Goal: Information Seeking & Learning: Learn about a topic

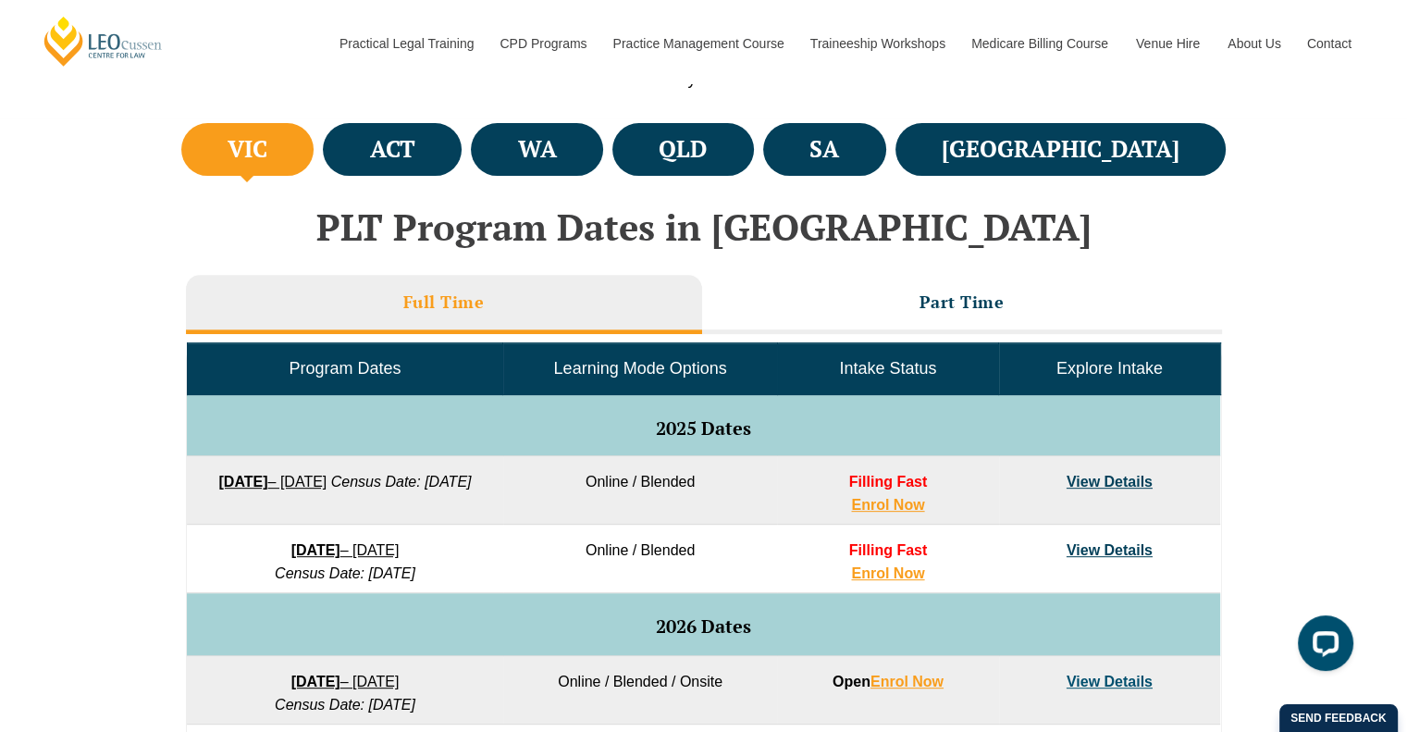
scroll to position [617, 0]
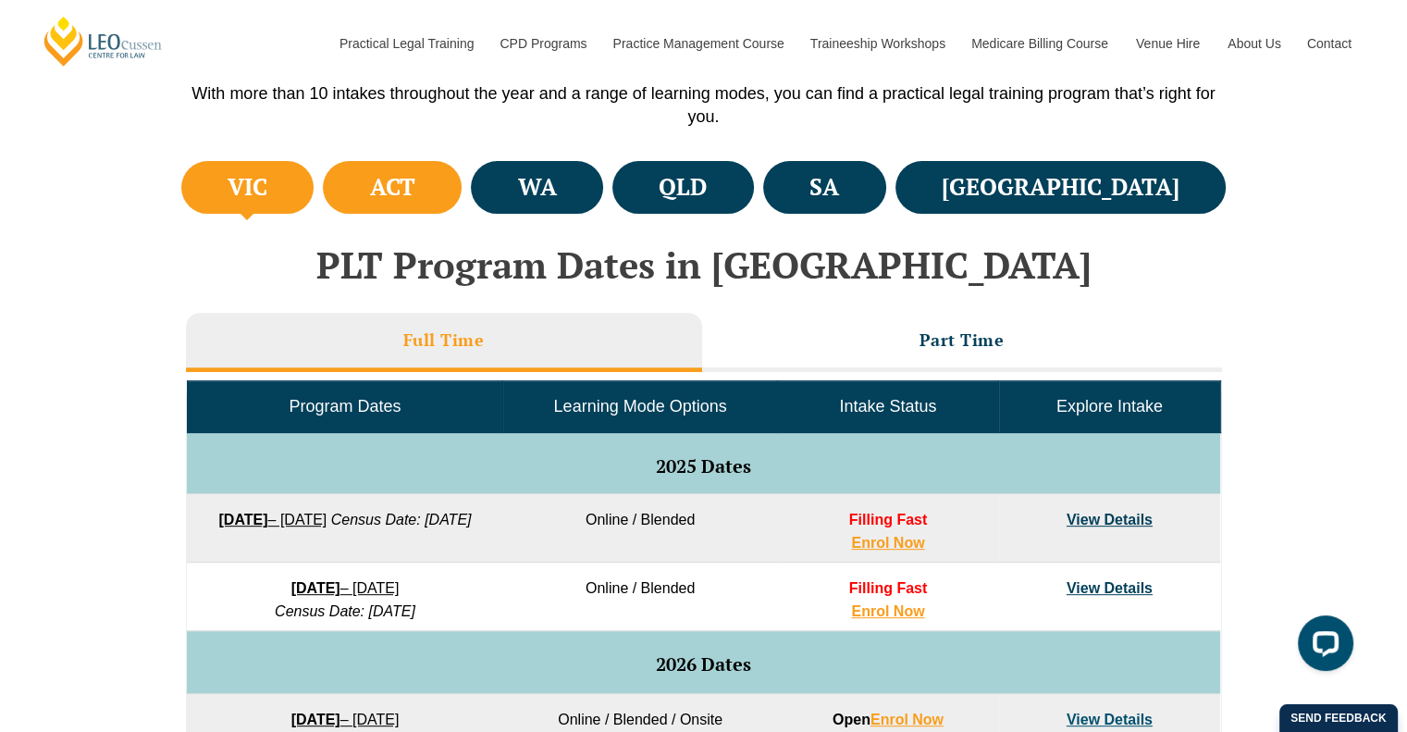
click at [461, 199] on li "ACT" at bounding box center [392, 187] width 139 height 53
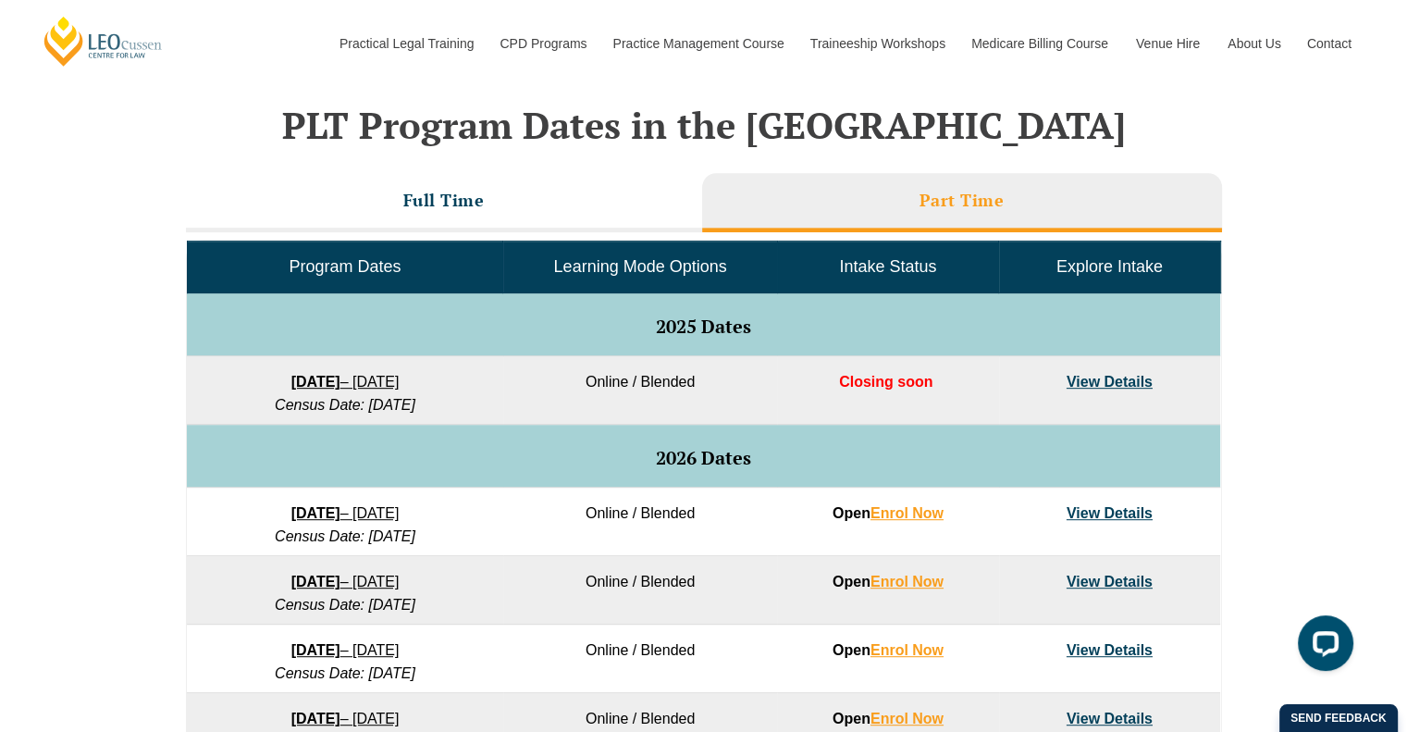
scroll to position [756, 0]
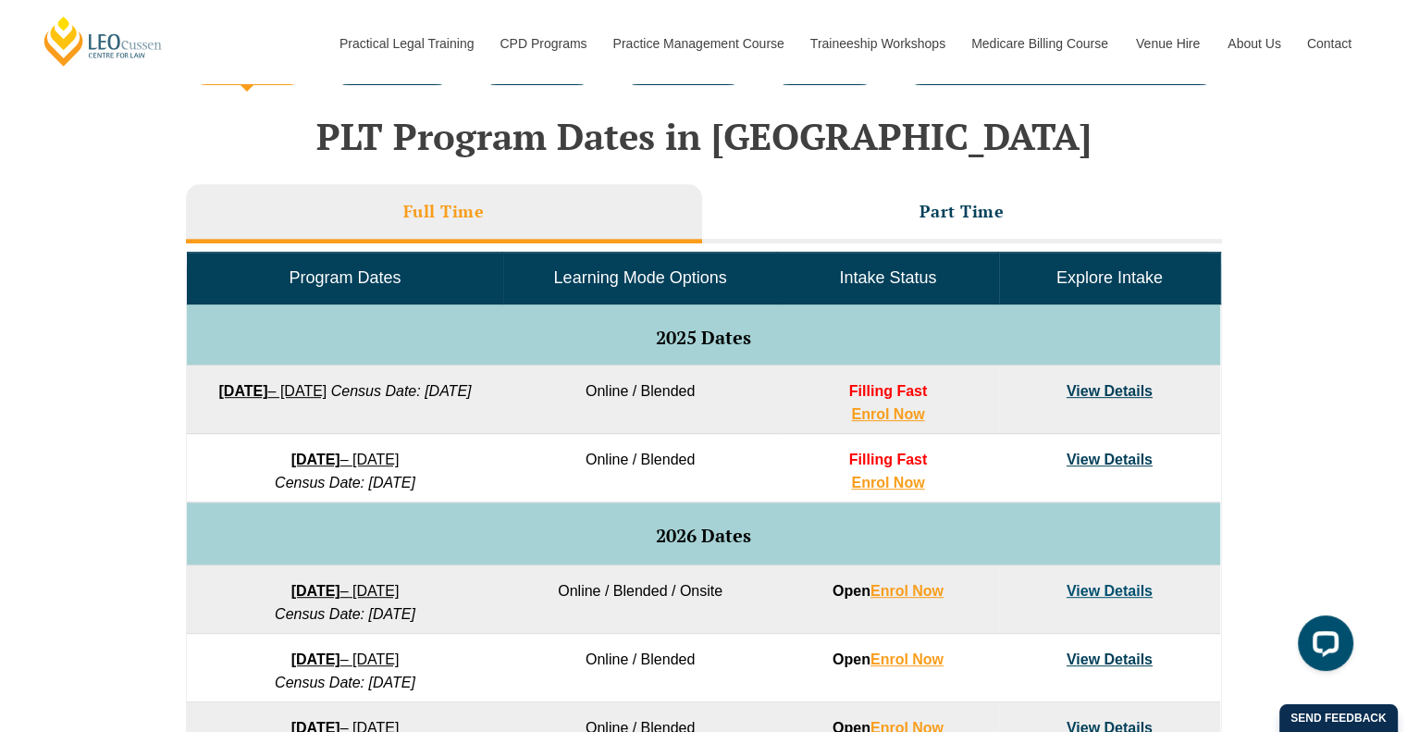
scroll to position [697, 0]
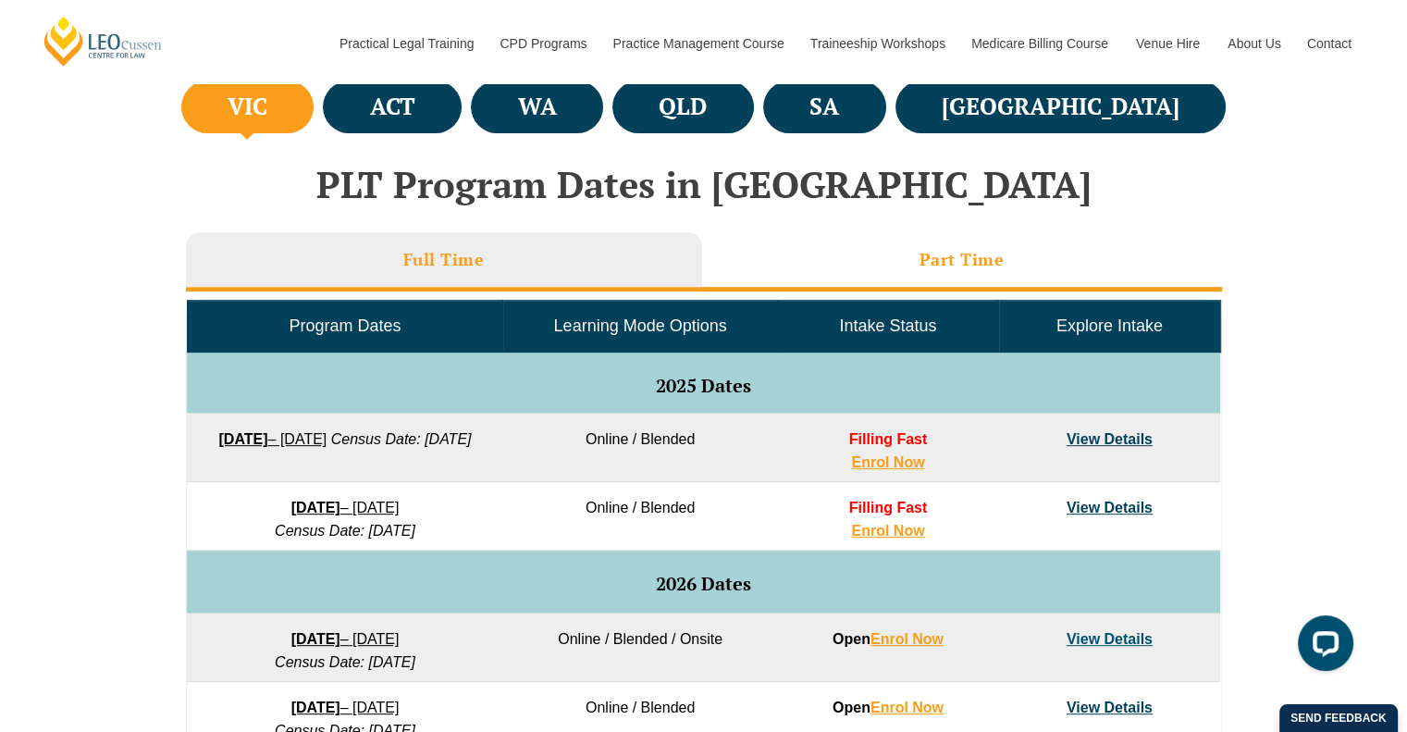
click at [818, 277] on li "Part Time" at bounding box center [962, 261] width 520 height 59
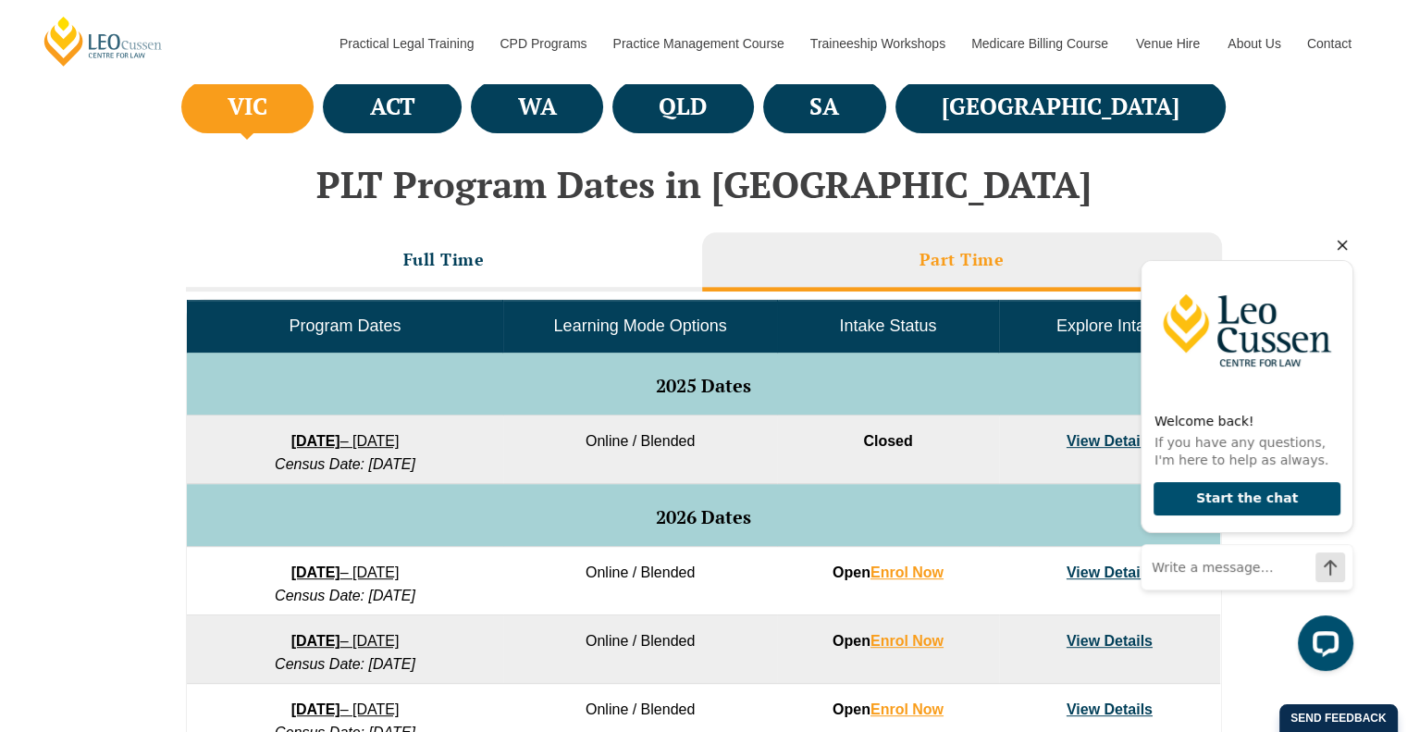
click at [1344, 248] on icon "Hide greeting" at bounding box center [1342, 245] width 10 height 10
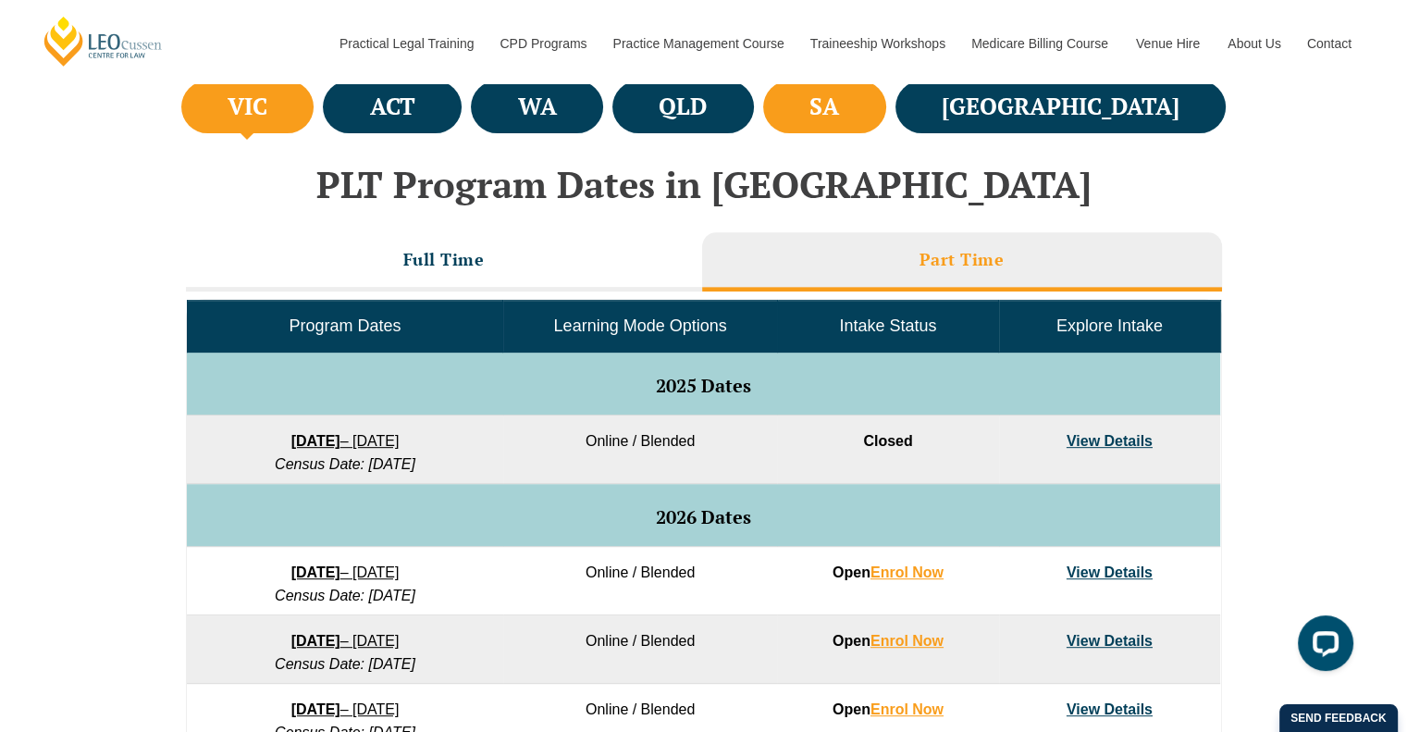
click at [886, 129] on li "SA" at bounding box center [824, 106] width 123 height 53
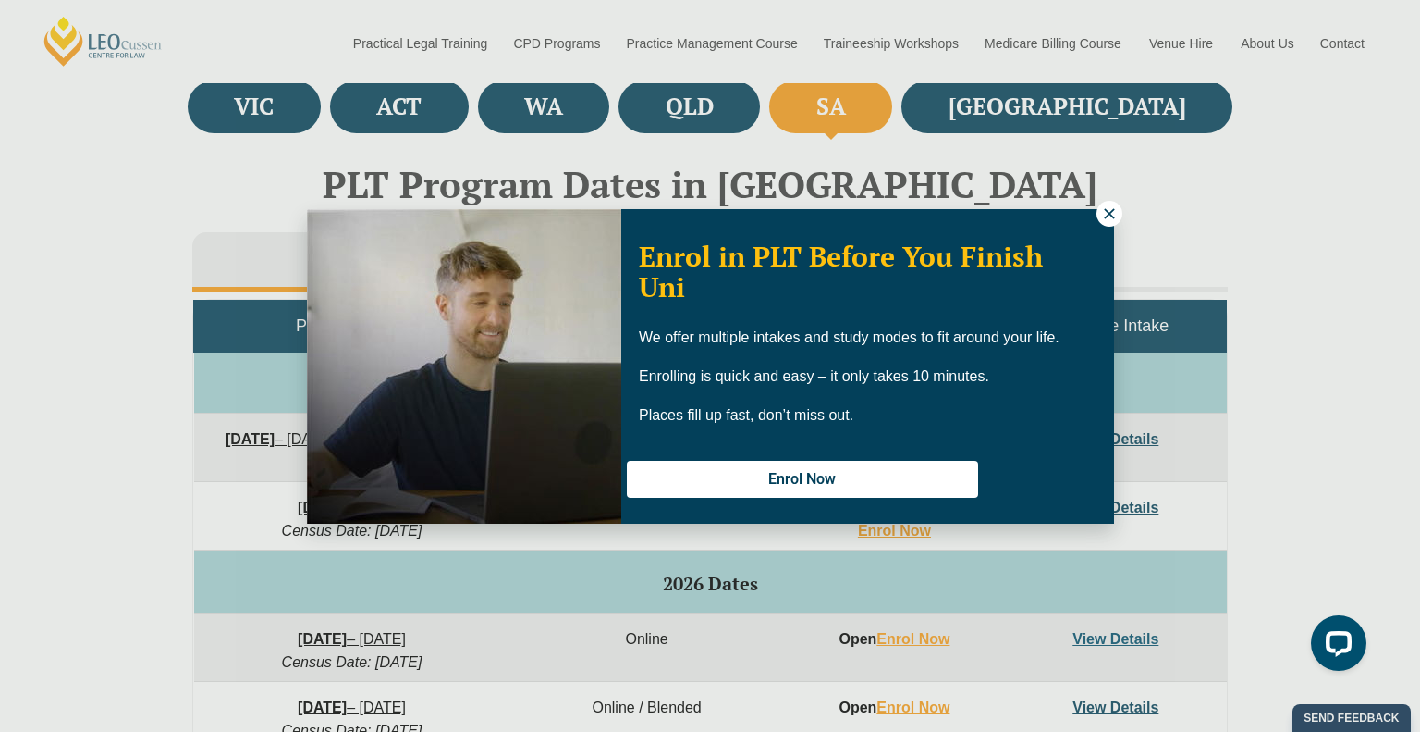
click at [960, 103] on div "Enrol in PLT Before You Finish Uni We offer multiple intakes and study modes to…" at bounding box center [710, 366] width 1420 height 732
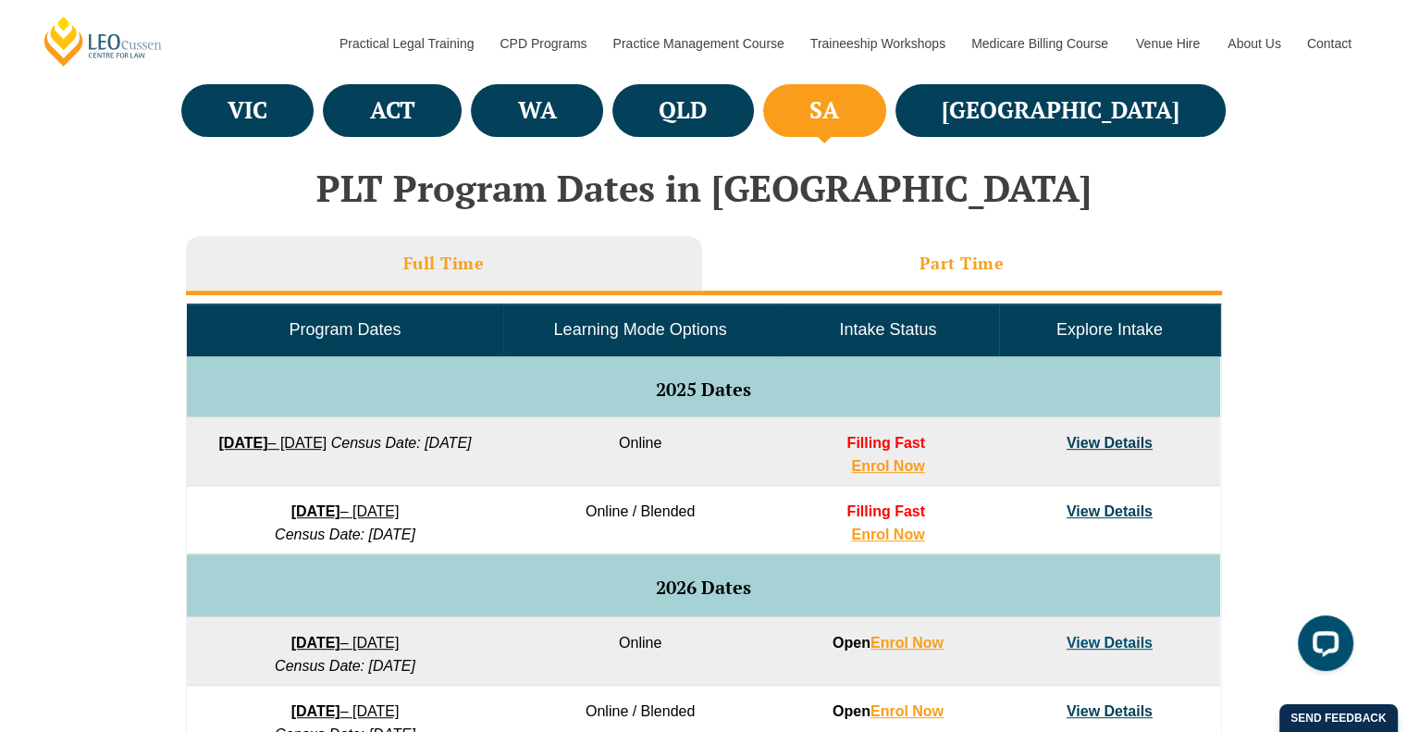
scroll to position [685, 0]
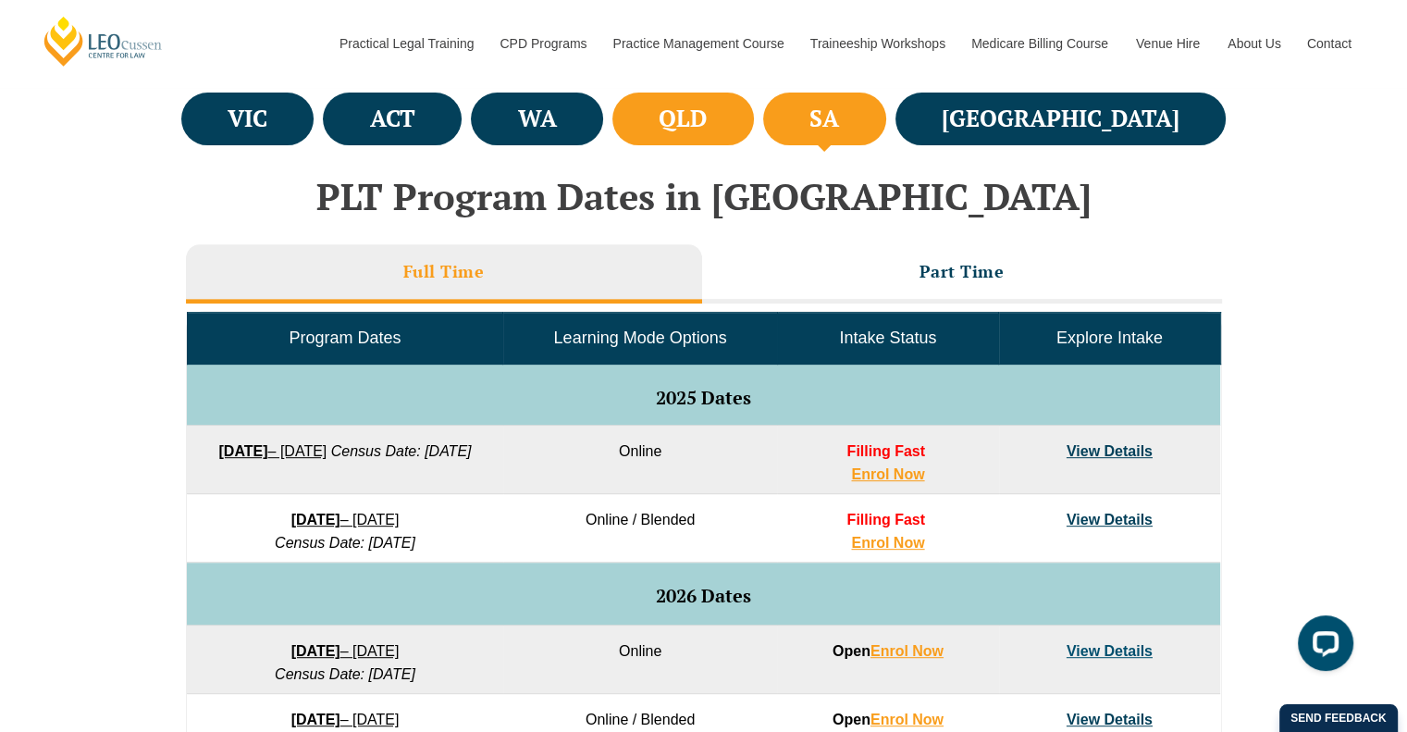
click at [754, 131] on li "QLD" at bounding box center [682, 118] width 141 height 53
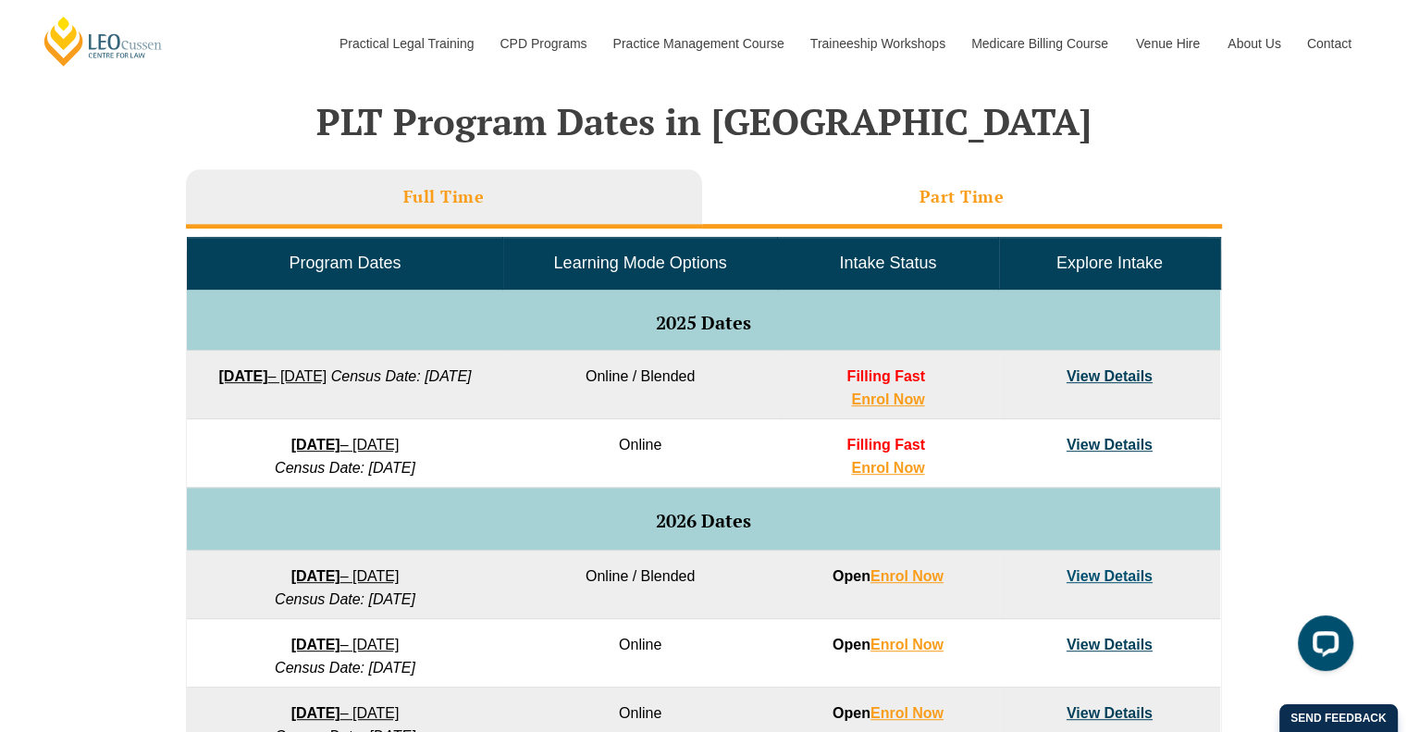
scroll to position [649, 0]
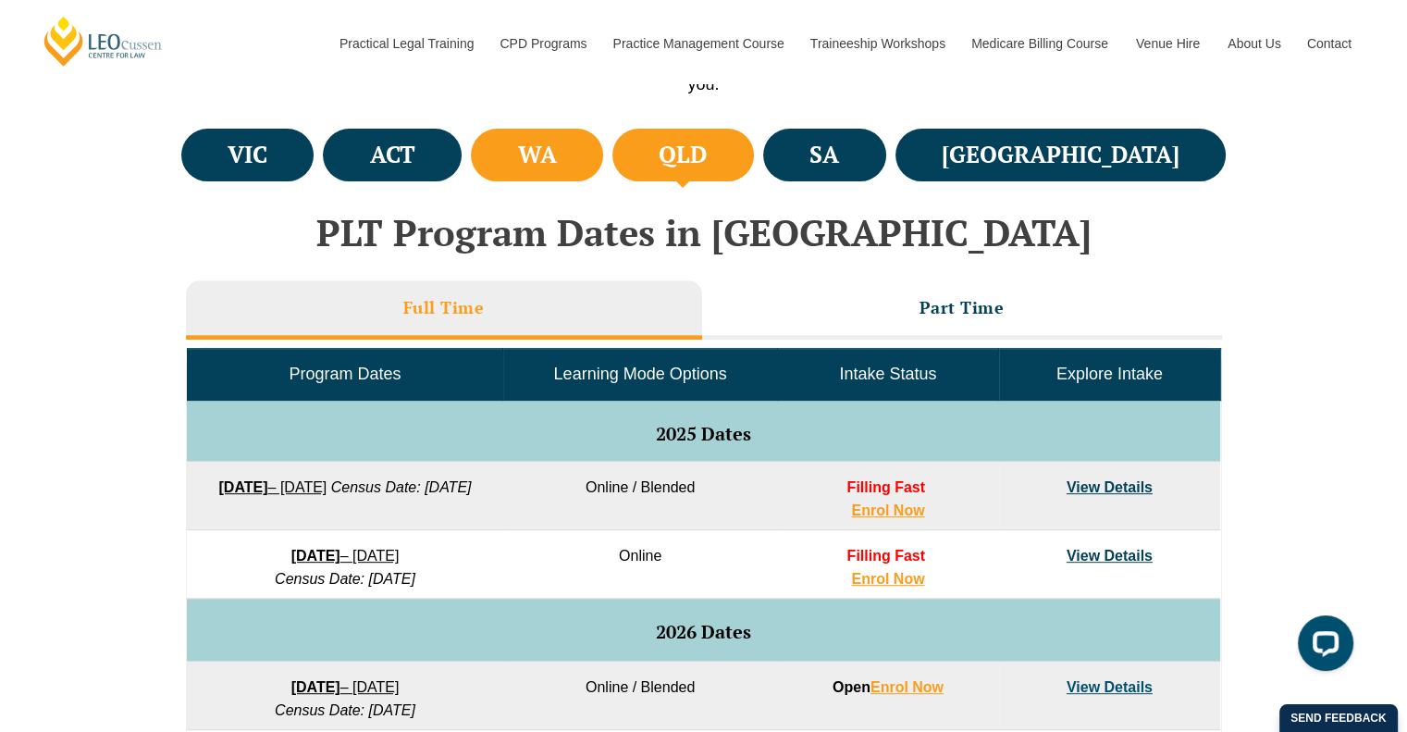
click at [557, 140] on h4 "WA" at bounding box center [537, 155] width 39 height 31
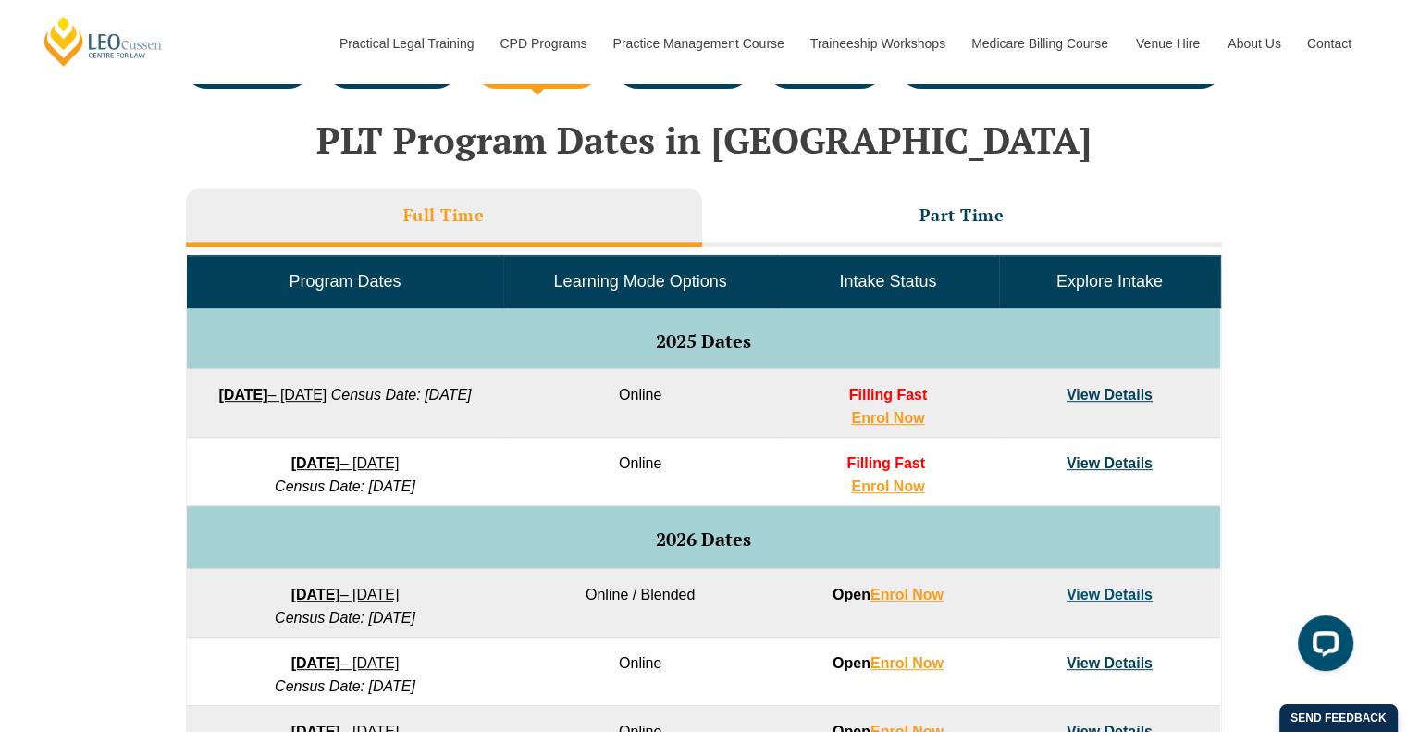
scroll to position [718, 0]
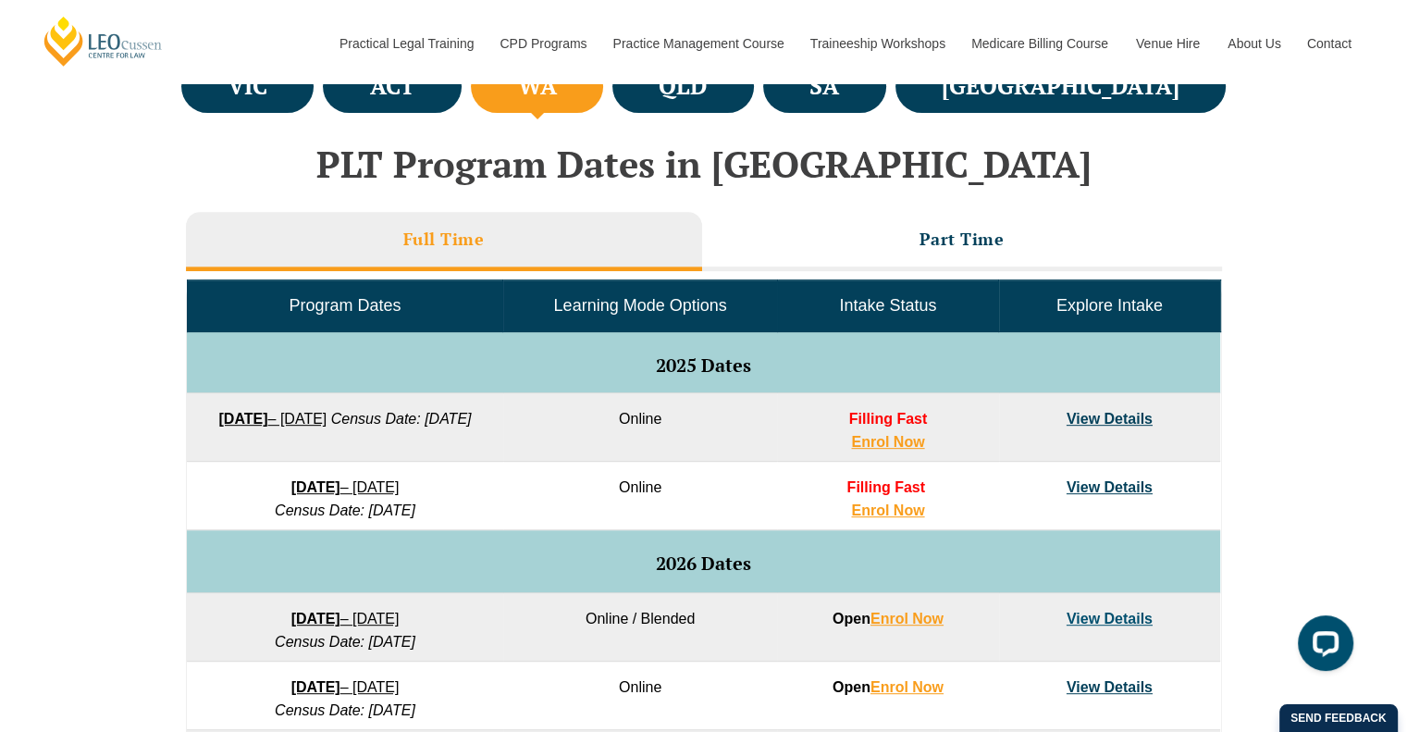
click at [1114, 114] on ul "VIC ACT [GEOGRAPHIC_DATA] [GEOGRAPHIC_DATA] SA [GEOGRAPHIC_DATA]" at bounding box center [704, 86] width 1054 height 62
click at [461, 110] on li "ACT" at bounding box center [392, 86] width 139 height 53
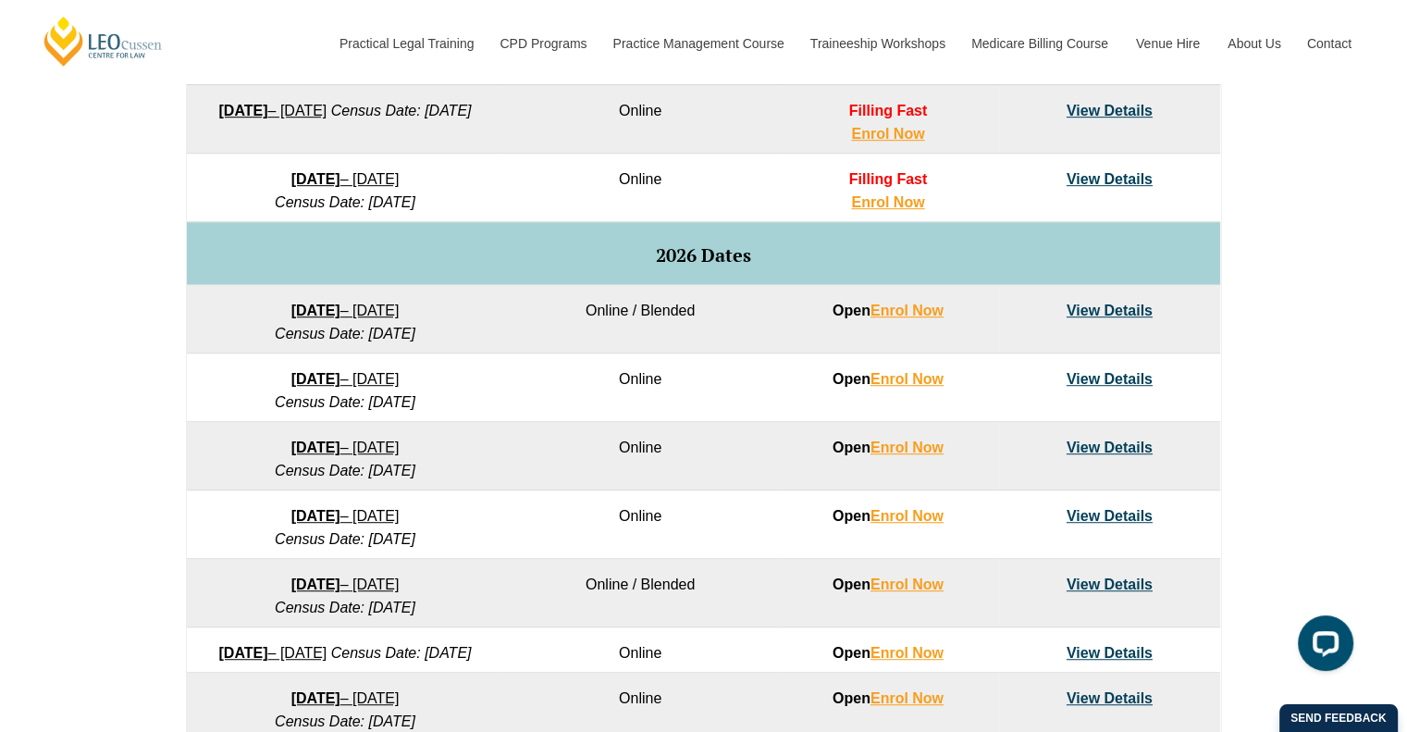
scroll to position [1025, 0]
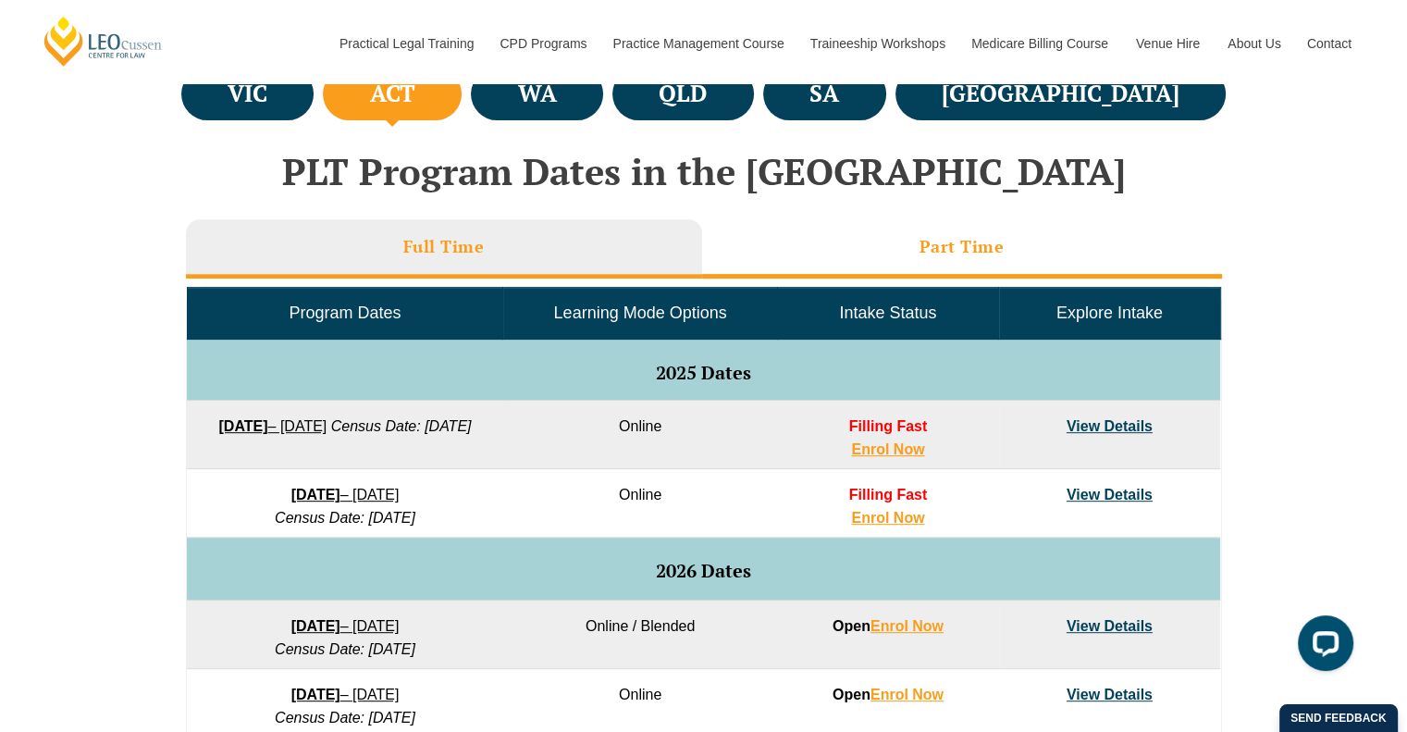
click at [855, 236] on li "Part Time" at bounding box center [962, 248] width 520 height 59
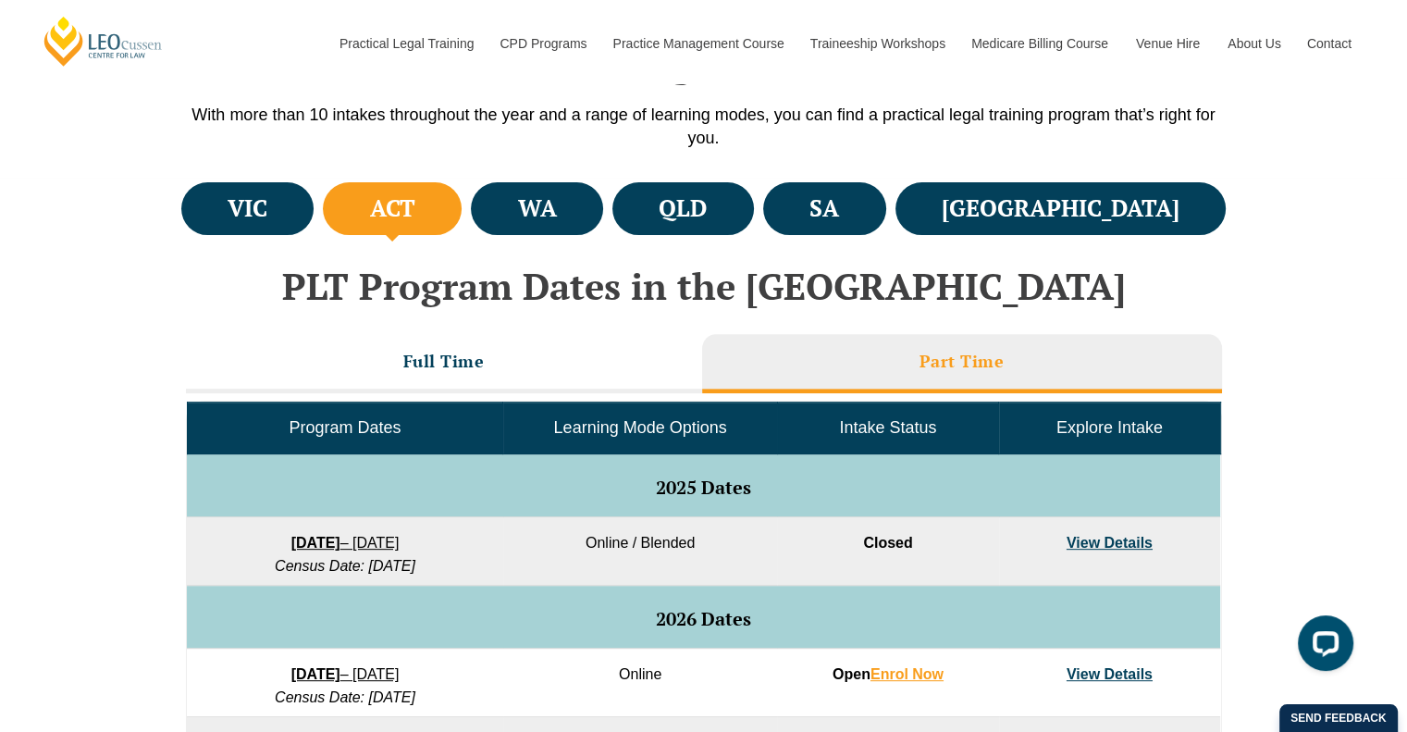
scroll to position [529, 0]
